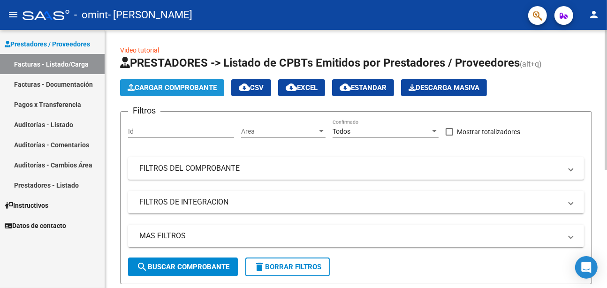
click at [199, 87] on span "Cargar Comprobante" at bounding box center [172, 88] width 89 height 8
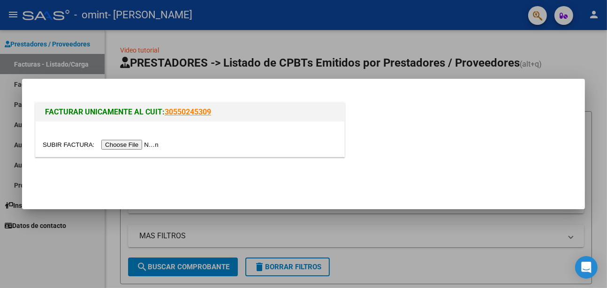
click at [134, 146] on input "file" at bounding box center [102, 145] width 119 height 10
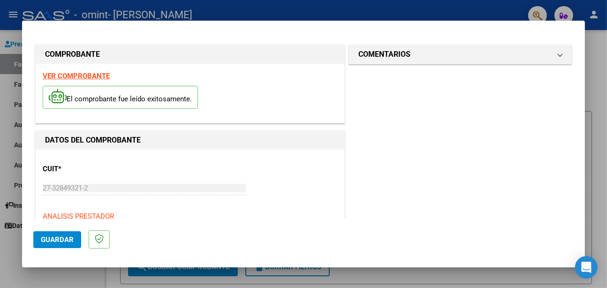
scroll to position [138, 0]
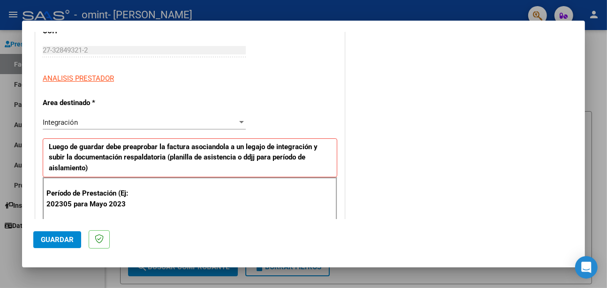
click at [70, 115] on div "Integración Seleccionar Area" at bounding box center [144, 122] width 203 height 14
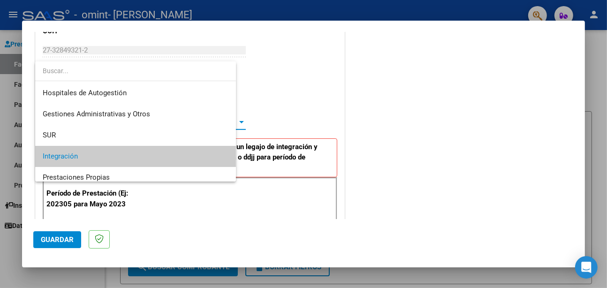
scroll to position [35, 0]
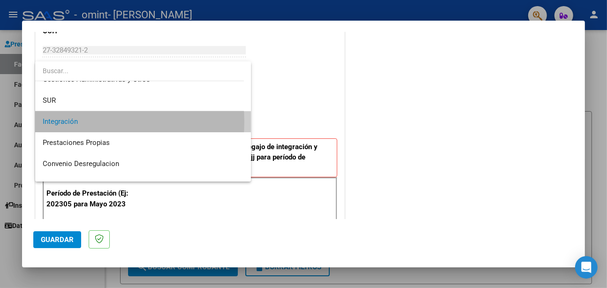
click at [81, 122] on span "Integración" at bounding box center [143, 121] width 201 height 21
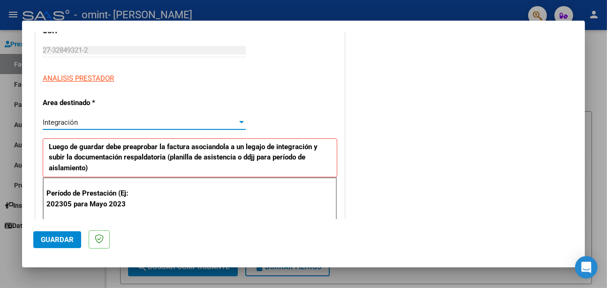
scroll to position [244, 0]
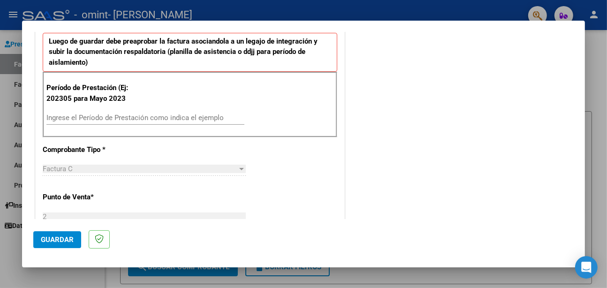
click at [79, 111] on div "Ingrese el Período de Prestación como indica el ejemplo" at bounding box center [145, 118] width 198 height 14
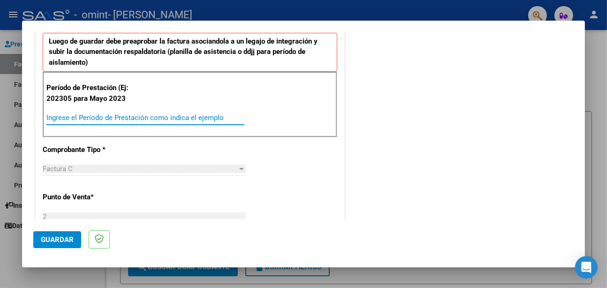
click at [80, 115] on input "Ingrese el Período de Prestación como indica el ejemplo" at bounding box center [145, 118] width 198 height 8
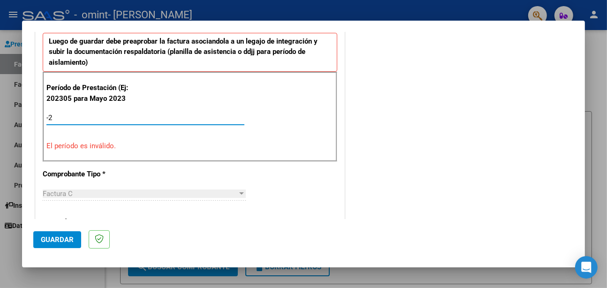
drag, startPoint x: 62, startPoint y: 112, endPoint x: 26, endPoint y: 113, distance: 36.1
click at [26, 113] on mat-dialog-content "COMPROBANTE VER COMPROBANTE El comprobante fue leído exitosamente. DATOS DEL CO…" at bounding box center [303, 125] width 563 height 187
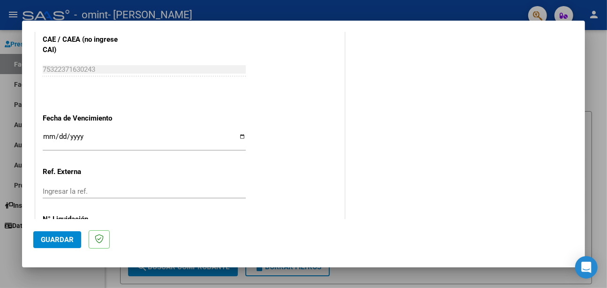
scroll to position [640, 0]
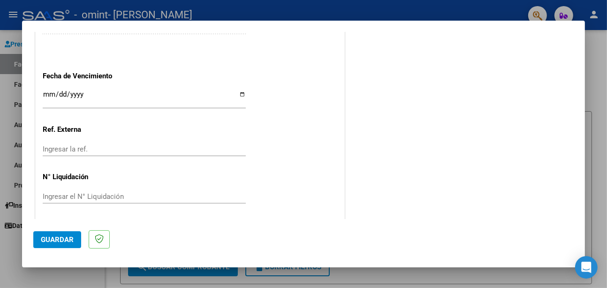
type input "202507"
click at [63, 243] on span "Guardar" at bounding box center [57, 240] width 33 height 8
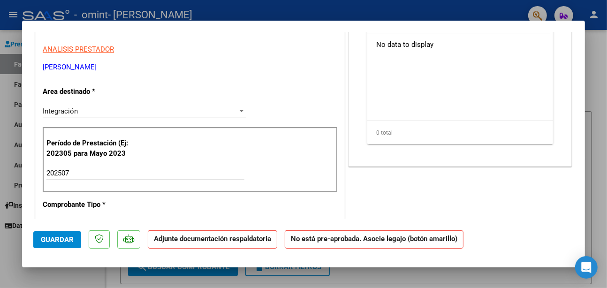
scroll to position [0, 0]
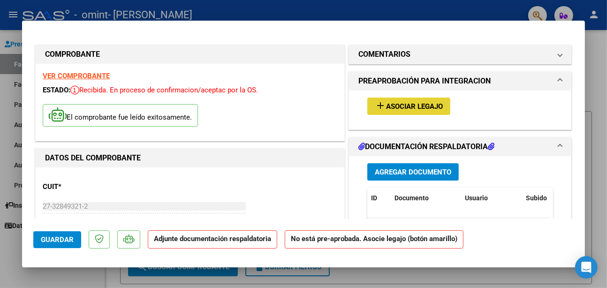
click at [408, 99] on button "add Asociar Legajo" at bounding box center [408, 106] width 83 height 17
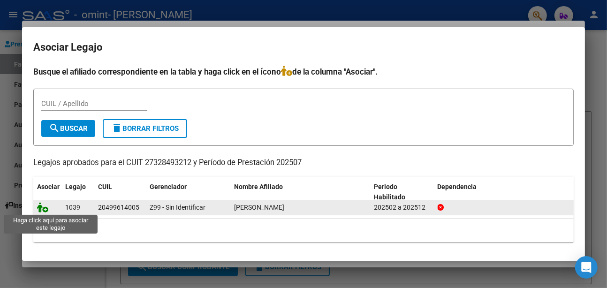
click at [48, 212] on icon at bounding box center [42, 207] width 11 height 10
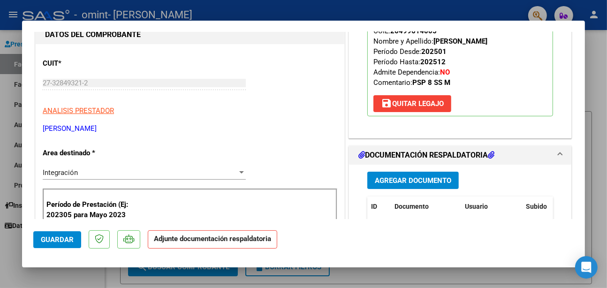
scroll to position [132, 0]
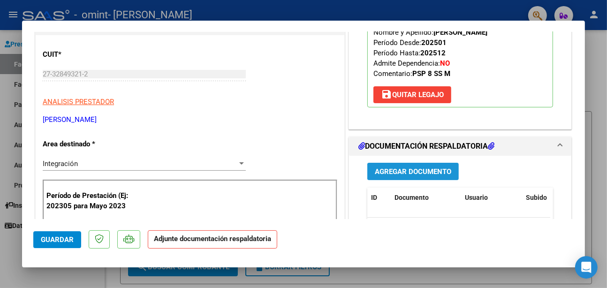
click at [384, 168] on span "Agregar Documento" at bounding box center [413, 172] width 76 height 8
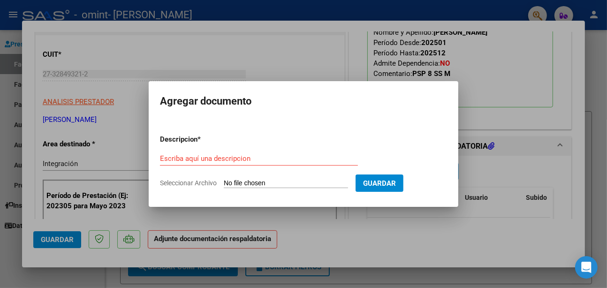
click at [319, 166] on div "Escriba aquí una descripcion" at bounding box center [259, 159] width 198 height 14
click at [302, 182] on input "Seleccionar Archivo" at bounding box center [286, 183] width 124 height 9
type input "C:\fakepath\gonza julio 25.pdf"
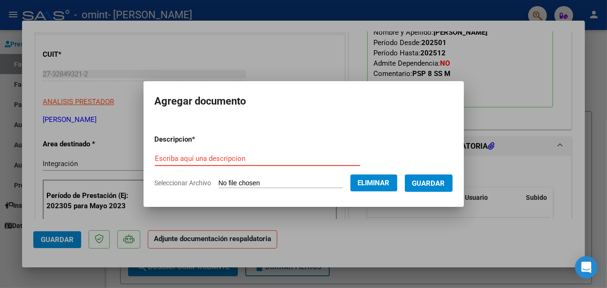
click at [264, 157] on input "Escriba aquí una descripcion" at bounding box center [258, 158] width 206 height 8
type input "202507"
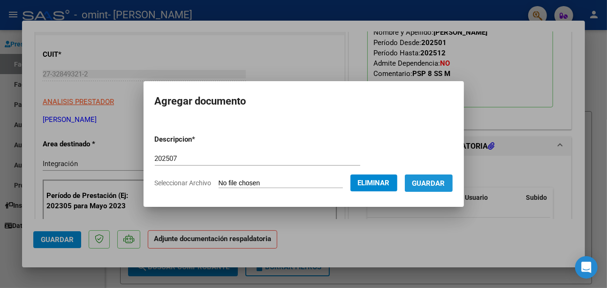
click at [428, 184] on span "Guardar" at bounding box center [429, 183] width 33 height 8
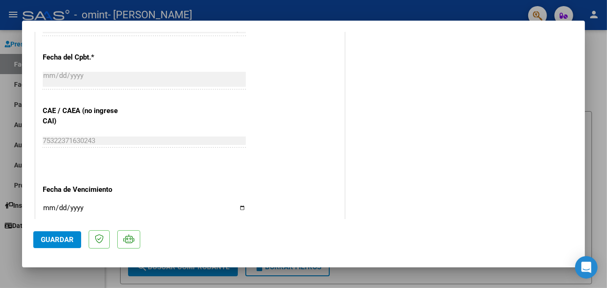
drag, startPoint x: 167, startPoint y: 154, endPoint x: 148, endPoint y: 98, distance: 60.0
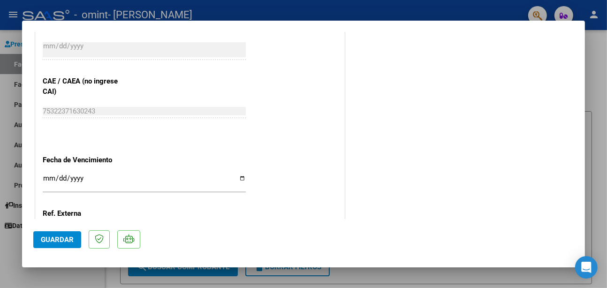
scroll to position [661, 0]
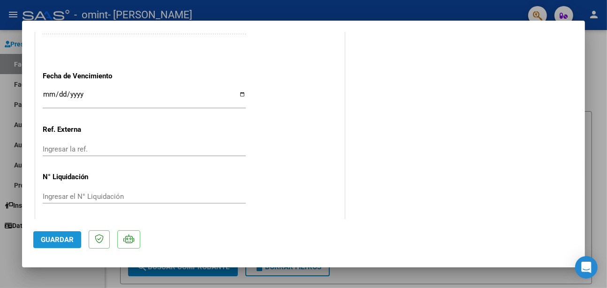
click at [55, 242] on span "Guardar" at bounding box center [57, 240] width 33 height 8
click at [594, 75] on div at bounding box center [303, 144] width 607 height 288
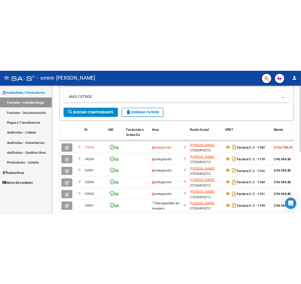
scroll to position [183, 0]
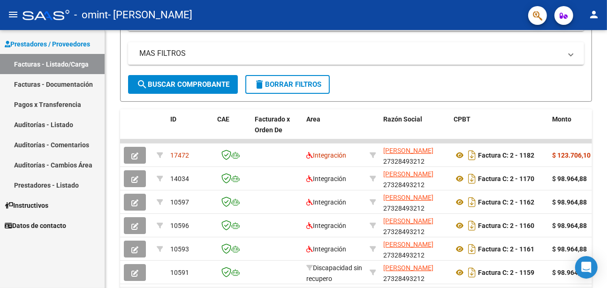
click at [62, 269] on div "Prestadores / Proveedores Facturas - Listado/Carga Facturas - Documentación Pag…" at bounding box center [52, 159] width 105 height 258
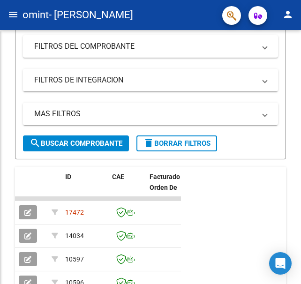
scroll to position [243, 0]
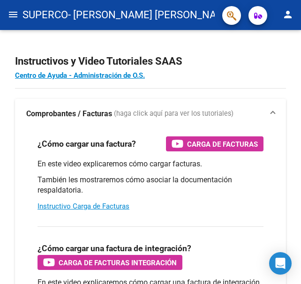
click at [3, 15] on mat-toolbar "menu SUPERCO - [PERSON_NAME] [PERSON_NAME] person" at bounding box center [150, 15] width 301 height 30
click at [16, 14] on mat-icon "menu" at bounding box center [13, 14] width 11 height 11
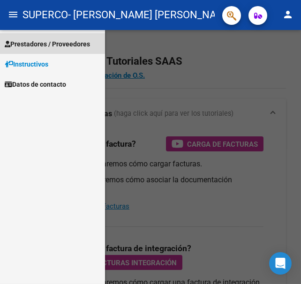
click at [31, 46] on span "Prestadores / Proveedores" at bounding box center [47, 44] width 85 height 10
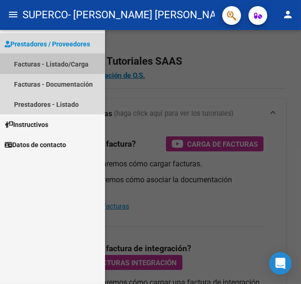
click at [41, 63] on link "Facturas - Listado/Carga" at bounding box center [52, 64] width 105 height 20
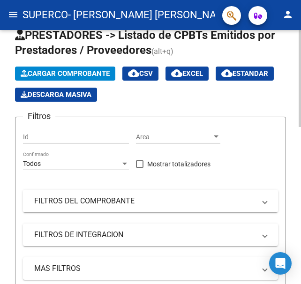
scroll to position [1, 0]
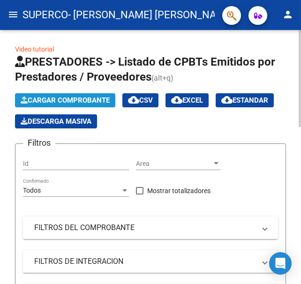
click at [72, 96] on span "Cargar Comprobante" at bounding box center [65, 100] width 89 height 8
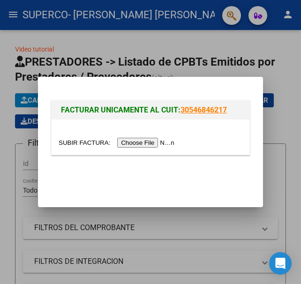
click at [134, 145] on input "file" at bounding box center [118, 143] width 119 height 10
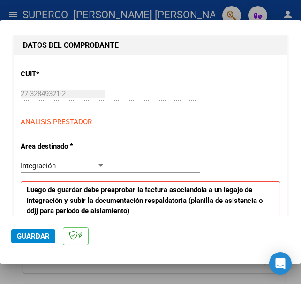
scroll to position [262, 0]
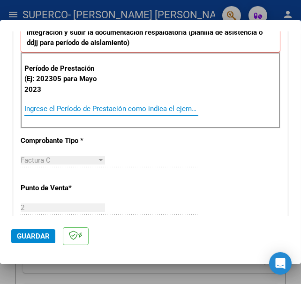
click at [92, 108] on input "Ingrese el Período de Prestación como indica el ejemplo" at bounding box center [65, 109] width 82 height 8
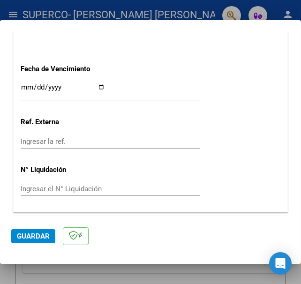
scroll to position [681, 0]
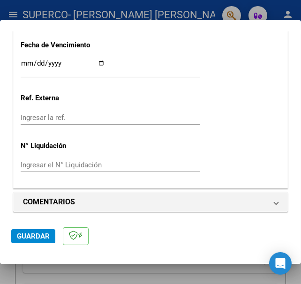
type input "202507"
click at [46, 237] on span "Guardar" at bounding box center [33, 236] width 33 height 8
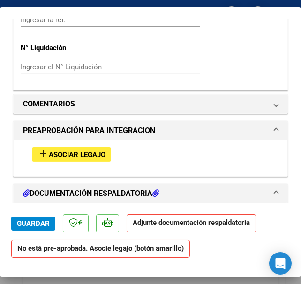
scroll to position [797, 0]
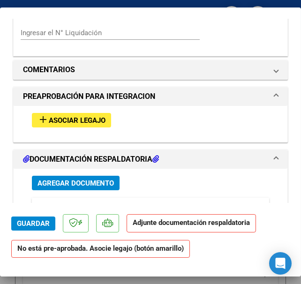
click at [95, 117] on span "Asociar Legajo" at bounding box center [77, 120] width 57 height 8
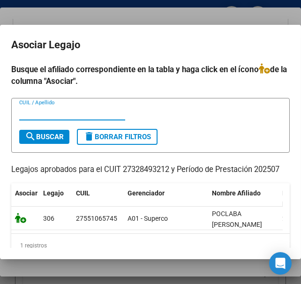
click at [19, 219] on icon at bounding box center [20, 218] width 11 height 10
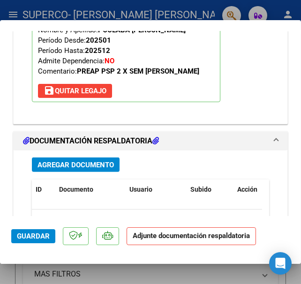
scroll to position [1049, 0]
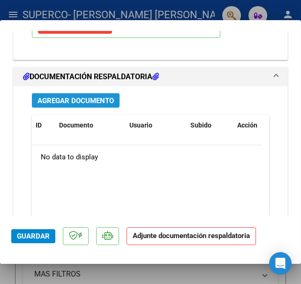
click at [87, 99] on span "Agregar Documento" at bounding box center [76, 101] width 76 height 8
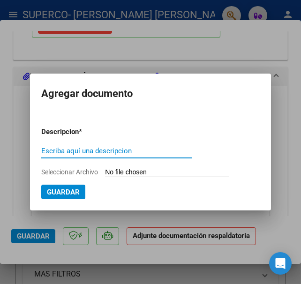
click at [186, 59] on div at bounding box center [150, 142] width 301 height 284
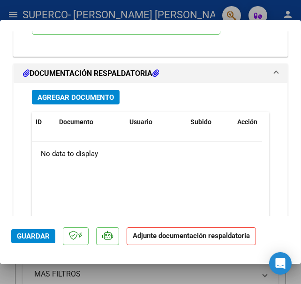
scroll to position [1052, 0]
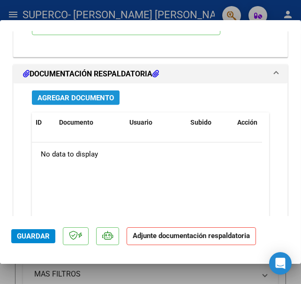
click at [64, 94] on span "Agregar Documento" at bounding box center [76, 98] width 76 height 8
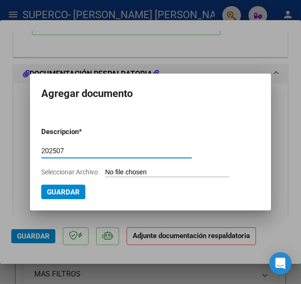
type input "202507"
click at [125, 170] on input "Seleccionar Archivo" at bounding box center [167, 172] width 124 height 9
type input "C:\fakepath\[PERSON_NAME].pdf"
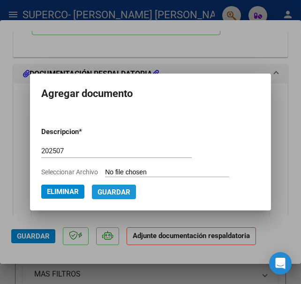
click at [104, 195] on span "Guardar" at bounding box center [114, 192] width 33 height 8
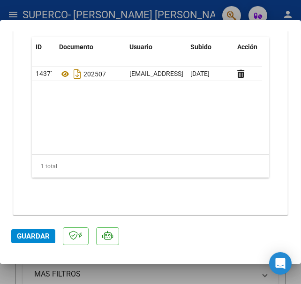
scroll to position [1130, 0]
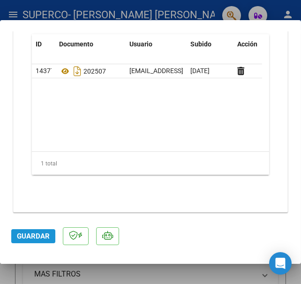
click at [35, 234] on span "Guardar" at bounding box center [33, 236] width 33 height 8
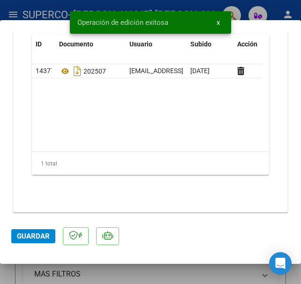
scroll to position [992, 0]
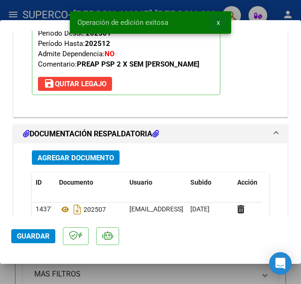
click at [216, 20] on button "x" at bounding box center [218, 22] width 18 height 17
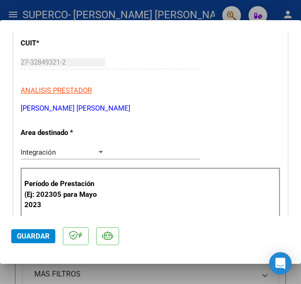
scroll to position [0, 0]
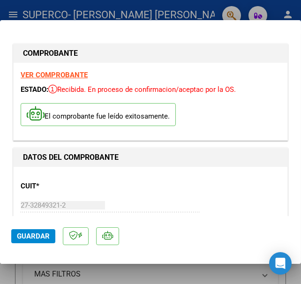
click at [274, 5] on div at bounding box center [150, 142] width 301 height 284
type input "$ 0,00"
